Goal: Answer question/provide support

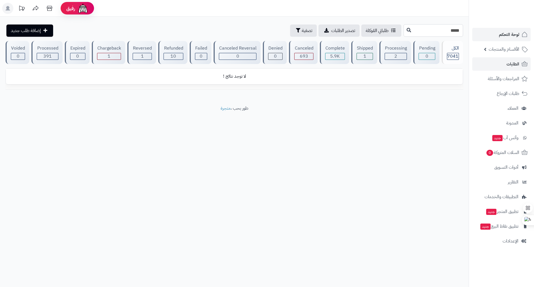
drag, startPoint x: 430, startPoint y: 34, endPoint x: 531, endPoint y: 31, distance: 100.1
click at [531, 31] on div "رفيق ! الطلبات معالجة مكتمل إرجاع المنتجات العملاء المتواجدون الان 9354 عملاء م…" at bounding box center [267, 143] width 534 height 287
click at [390, 57] on div "2" at bounding box center [396, 56] width 22 height 6
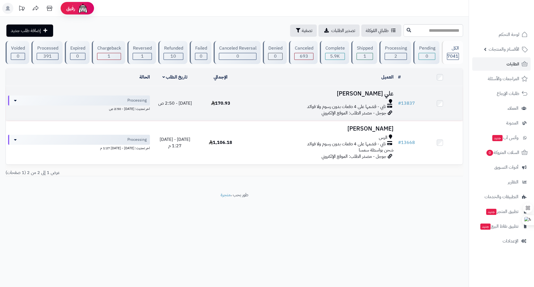
click at [330, 112] on span "جوجل - مصدر الطلب: الموقع الإلكتروني" at bounding box center [353, 113] width 65 height 7
click at [379, 94] on h3 "علي العريفي" at bounding box center [320, 93] width 148 height 6
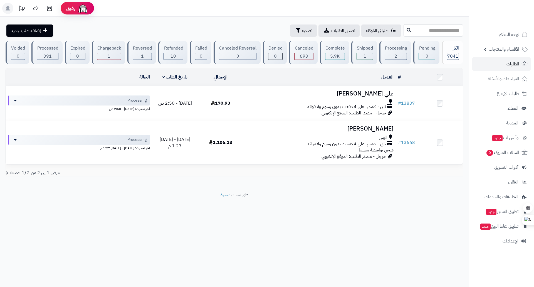
click at [433, 32] on input "text" at bounding box center [433, 30] width 60 height 13
drag, startPoint x: 433, startPoint y: 32, endPoint x: 442, endPoint y: 27, distance: 9.3
click at [442, 27] on input "text" at bounding box center [433, 30] width 60 height 13
paste input "*****"
type input "*****"
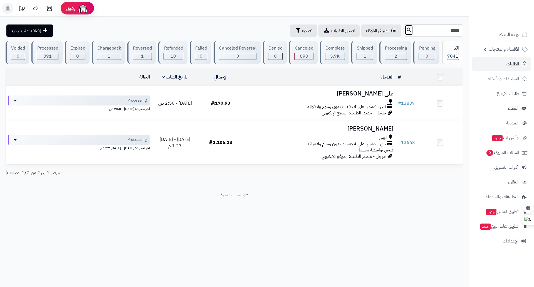
click at [407, 29] on icon at bounding box center [409, 30] width 4 height 4
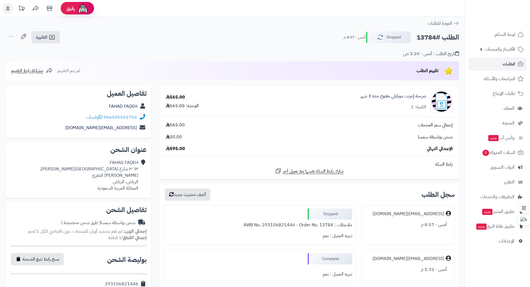
click at [291, 177] on td "رابط السلة شارك رابط السلة نفسها مع عميل آخر" at bounding box center [308, 168] width 299 height 22
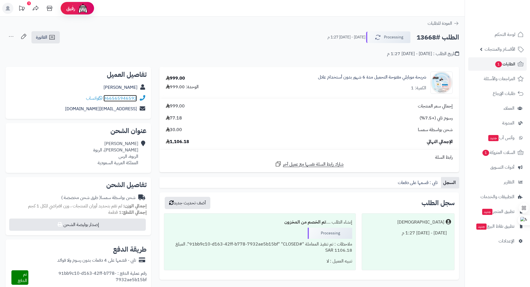
click at [115, 99] on link "966565946592" at bounding box center [119, 98] width 33 height 7
click at [100, 98] on span "واتساب" at bounding box center [94, 98] width 16 height 7
click at [428, 36] on h2 "الطلب #13668" at bounding box center [437, 37] width 43 height 11
click at [422, 36] on h2 "الطلب #13668" at bounding box center [437, 37] width 43 height 11
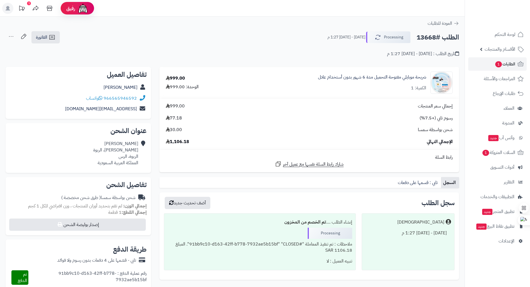
drag, startPoint x: 417, startPoint y: 36, endPoint x: 463, endPoint y: 40, distance: 45.8
click at [463, 40] on div "الطلب #13668 Processing [DATE] - [DATE] 1:27 م الفاتورة طباعة الفاتورة إرسال ال…" at bounding box center [232, 44] width 464 height 26
